Goal: Find specific page/section: Find specific page/section

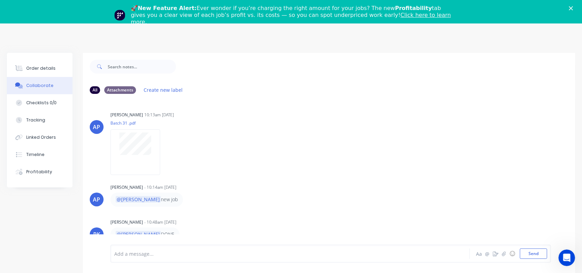
click at [573, 9] on polygon "Close" at bounding box center [571, 8] width 4 height 4
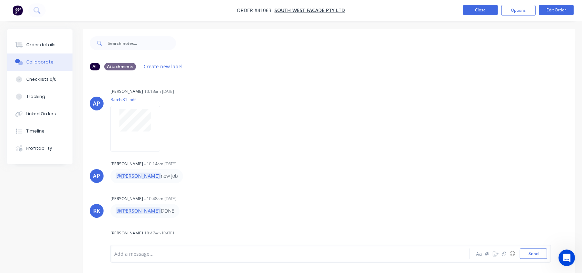
click at [472, 9] on button "Close" at bounding box center [481, 10] width 35 height 10
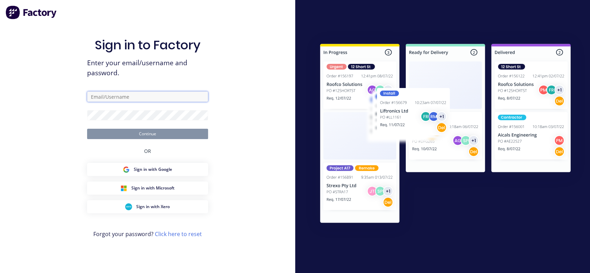
type input "byron@vilno.com.au"
click at [146, 136] on button "Continue" at bounding box center [147, 134] width 121 height 10
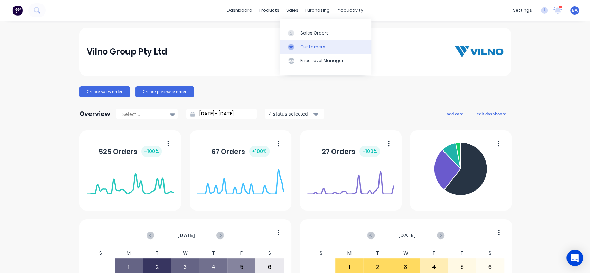
click at [303, 43] on link "Customers" at bounding box center [325, 47] width 92 height 14
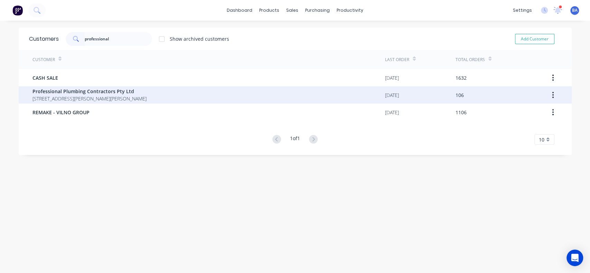
type input "professional"
click at [66, 93] on span "Professional Plumbing Contractors Pty Ltd" at bounding box center [89, 91] width 114 height 7
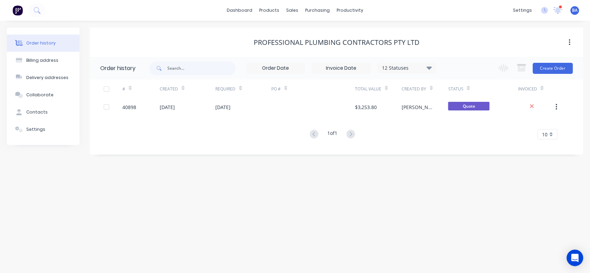
click at [428, 72] on div "12 Statuses Invoice Status Invoiced Not Invoiced Partial Order Status All Archi…" at bounding box center [406, 68] width 59 height 10
click at [429, 70] on icon at bounding box center [428, 68] width 5 height 8
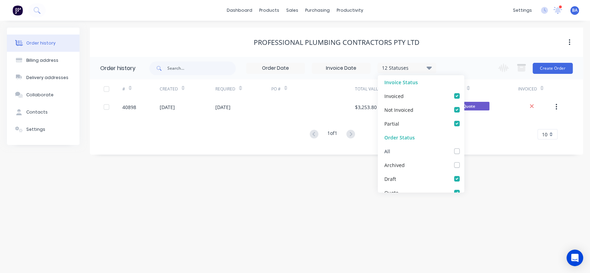
click at [464, 147] on label at bounding box center [464, 147] width 0 height 0
click at [464, 153] on input "checkbox" at bounding box center [467, 150] width 6 height 7
checkbox input "true"
click at [501, 189] on div "Order history Billing address Delivery addresses Collaborate Contacts Settings …" at bounding box center [295, 147] width 590 height 253
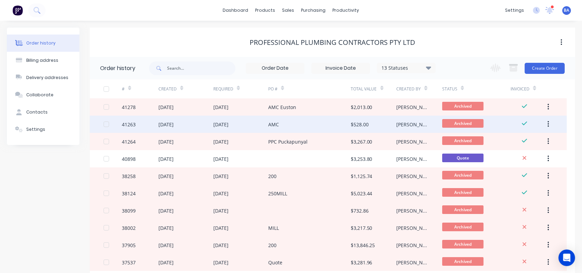
click at [338, 125] on div "AMC" at bounding box center [309, 124] width 83 height 17
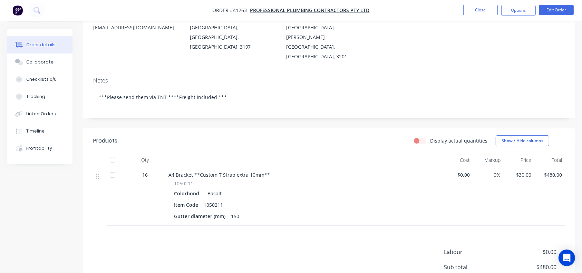
scroll to position [91, 0]
click at [488, 10] on button "Close" at bounding box center [481, 10] width 35 height 10
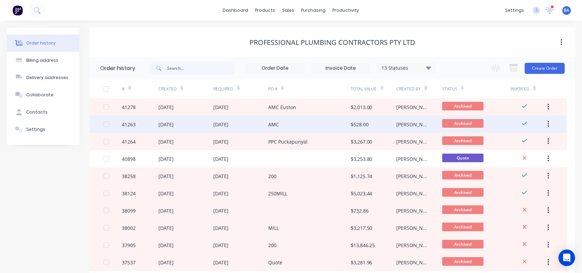
click at [373, 122] on div "$528.00" at bounding box center [374, 124] width 46 height 17
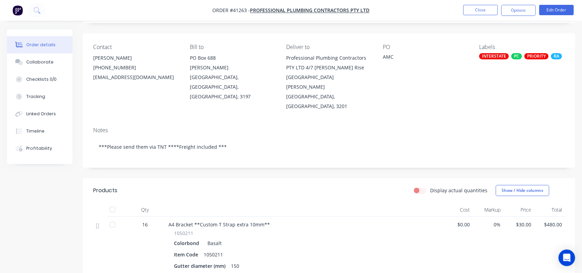
scroll to position [43, 0]
click at [488, 11] on button "Close" at bounding box center [481, 10] width 35 height 10
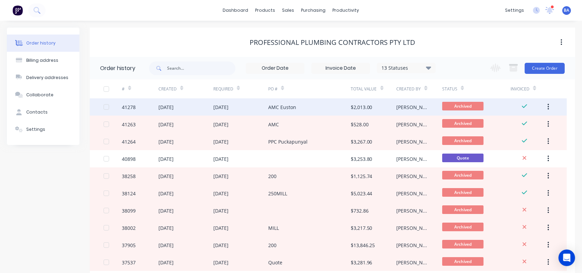
click at [343, 107] on div "AMC Euston" at bounding box center [309, 106] width 83 height 17
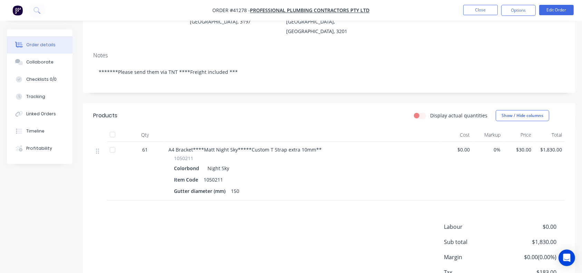
scroll to position [119, 0]
click at [482, 10] on button "Close" at bounding box center [481, 10] width 35 height 10
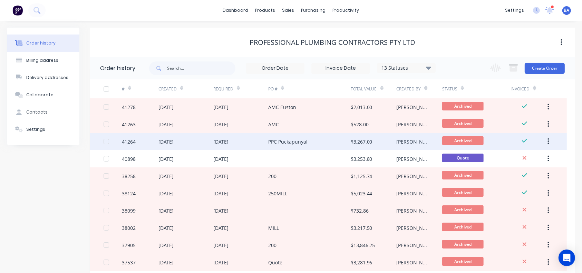
click at [378, 137] on div "$3,267.00" at bounding box center [374, 141] width 46 height 17
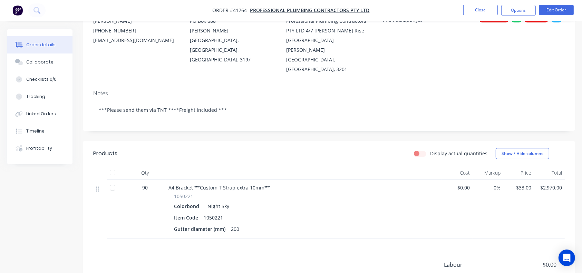
scroll to position [79, 0]
click at [487, 6] on button "Close" at bounding box center [481, 10] width 35 height 10
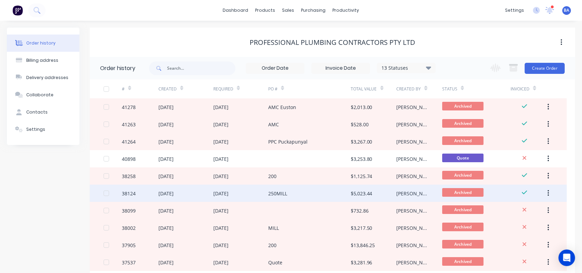
click at [279, 196] on div "250MILL" at bounding box center [277, 193] width 19 height 7
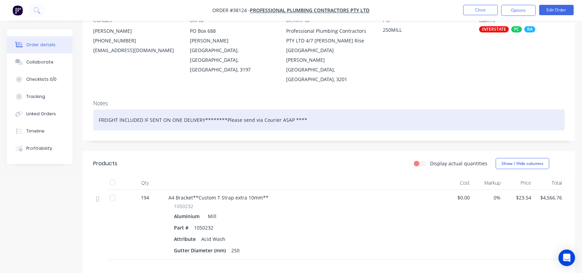
scroll to position [73, 0]
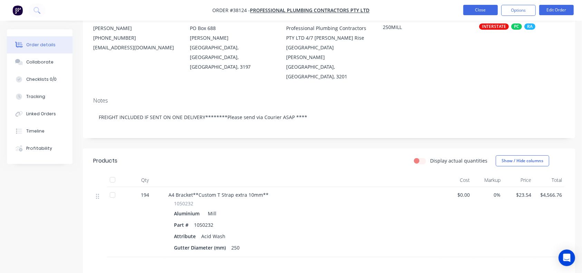
click at [467, 10] on button "Close" at bounding box center [481, 10] width 35 height 10
